Goal: Check status: Check status

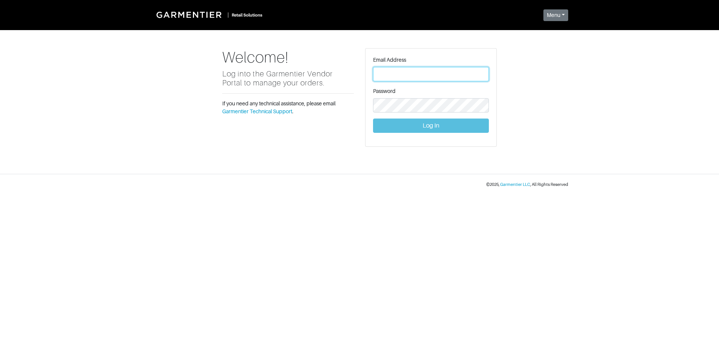
type input "[PERSON_NAME][EMAIL_ADDRESS][DOMAIN_NAME]"
click at [407, 124] on button "Log In" at bounding box center [431, 125] width 116 height 14
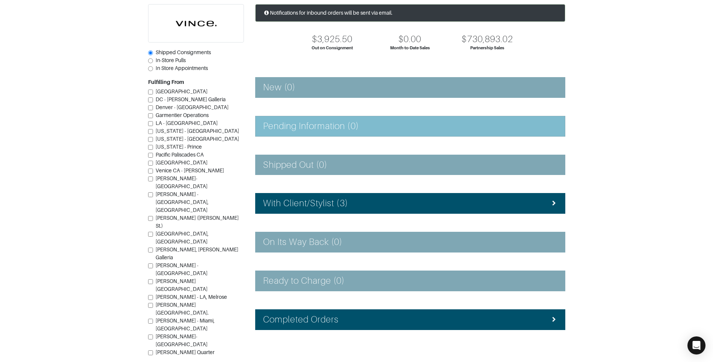
scroll to position [67, 0]
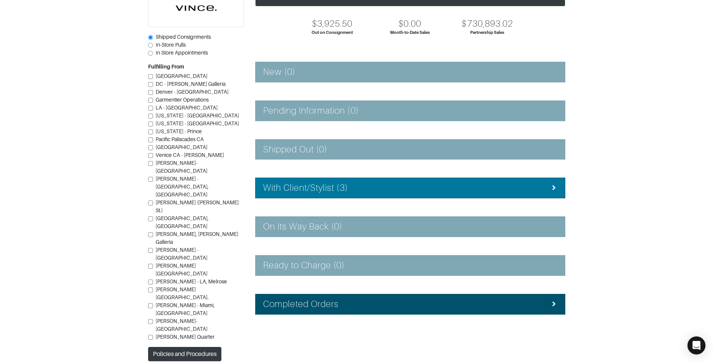
click at [390, 193] on div "With Client/Stylist (3)" at bounding box center [410, 187] width 294 height 11
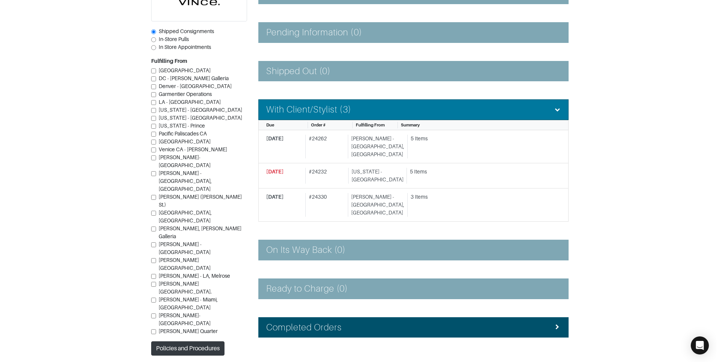
scroll to position [153, 0]
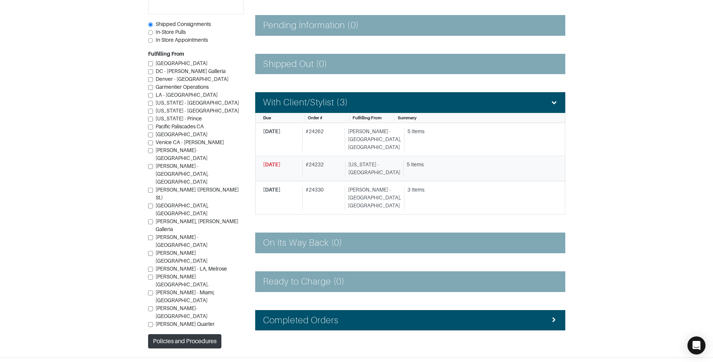
click at [294, 162] on div "[DATE]" at bounding box center [281, 169] width 36 height 16
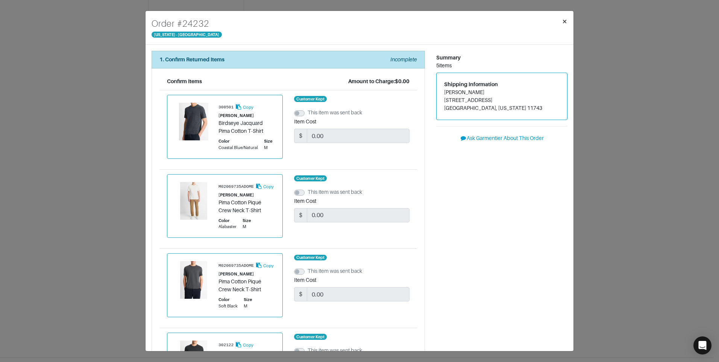
click at [564, 21] on span "×" at bounding box center [565, 21] width 6 height 10
